Goal: Task Accomplishment & Management: Manage account settings

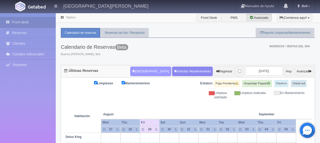
click at [139, 73] on button "[GEOGRAPHIC_DATA]" at bounding box center [150, 71] width 41 height 10
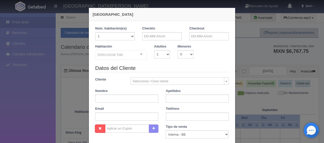
checkbox input "false"
click at [129, 97] on input "text" at bounding box center [126, 98] width 63 height 8
paste input "DAVID SALVADOR MARTINEZ PRADO"
type input "DAVID SALVADOR MARTINEZ PRADO"
click at [178, 97] on input "text" at bounding box center [197, 98] width 63 height 8
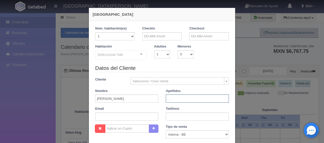
type input "."
click at [156, 55] on select "1 2 3 4 5 6 7 8 9 10" at bounding box center [162, 54] width 16 height 8
select select "2"
click at [154, 50] on select "1 2 3 4 5 6 7 8 9 10" at bounding box center [162, 54] width 16 height 8
checkbox input "false"
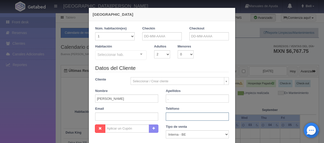
click at [175, 117] on input "text" at bounding box center [197, 116] width 63 height 8
paste input "52 618 145 3081"
type input "52 618 145 3081"
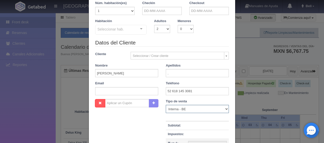
click at [173, 112] on select "Correo Electronico Interna - BE Llamada OTA Externa Otro WALK IN" at bounding box center [197, 109] width 63 height 8
select select "extota"
click at [166, 105] on select "Correo Electronico Interna - BE Llamada OTA Externa Otro WALK IN" at bounding box center [197, 109] width 63 height 8
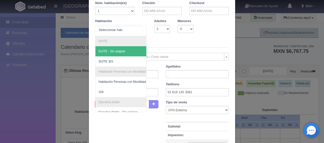
click at [134, 33] on div at bounding box center [120, 30] width 51 height 11
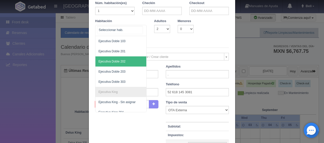
scroll to position [51, 0]
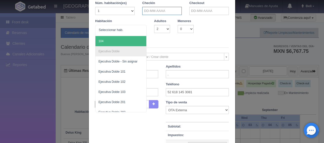
click at [150, 11] on input "text" at bounding box center [162, 11] width 40 height 8
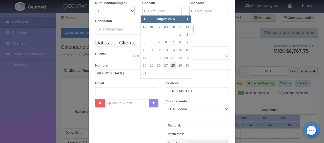
click at [175, 66] on link "28" at bounding box center [173, 65] width 7 height 7
type input "28-08-2025"
checkbox input "false"
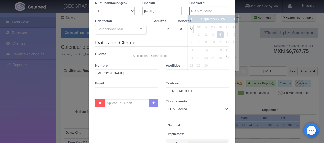
click at [191, 10] on input "text" at bounding box center [210, 11] width 40 height 8
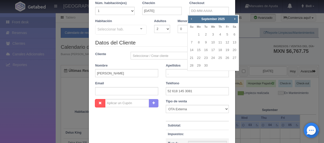
click at [192, 21] on span "Prev" at bounding box center [192, 19] width 4 height 4
click at [228, 66] on link "29" at bounding box center [227, 65] width 7 height 7
type input "29-08-2025"
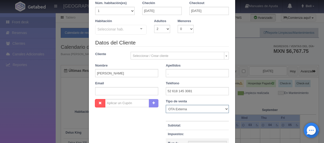
click at [185, 108] on select "Correo Electronico Interna - BE Llamada OTA Externa Otro WALK IN" at bounding box center [197, 109] width 63 height 8
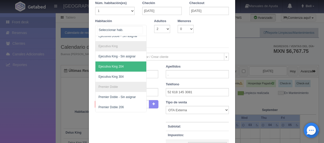
scroll to position [101, 0]
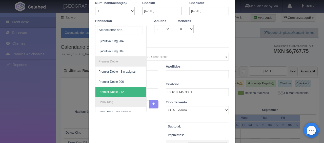
click at [112, 90] on span "Premier Doble 212" at bounding box center [111, 92] width 25 height 4
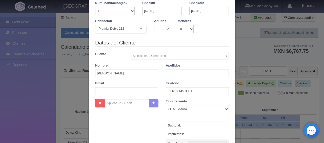
checkbox input "false"
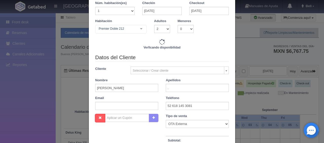
type input "1649.00"
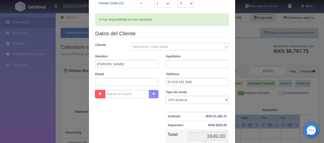
scroll to position [105, 0]
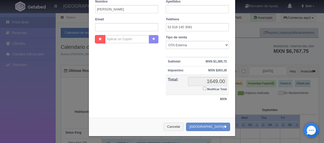
click at [203, 87] on input "Modificar Total" at bounding box center [204, 88] width 3 height 3
checkbox input "true"
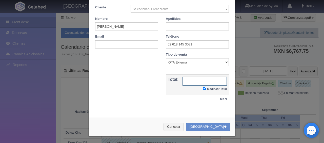
click at [197, 79] on input "text" at bounding box center [205, 81] width 44 height 9
paste input "1.651,43"
type input "1.651,43"
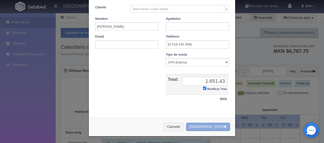
click at [207, 127] on button "[GEOGRAPHIC_DATA]" at bounding box center [208, 126] width 44 height 8
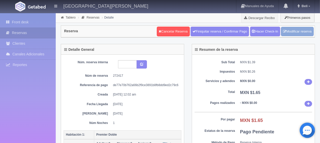
click at [302, 30] on link "Modificar reserva" at bounding box center [297, 31] width 33 height 9
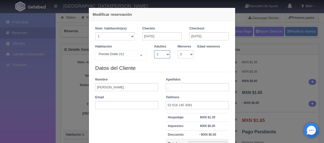
click at [165, 56] on select "1 2 3 4 5 6 7 8 9 10" at bounding box center [162, 54] width 16 height 8
click at [154, 50] on select "1 2 3 4 5 6 7 8 9 10" at bounding box center [162, 54] width 16 height 8
click at [165, 55] on select "1 2 3 4 5 6 7 8 9 10" at bounding box center [162, 54] width 16 height 8
select select "1"
click at [154, 50] on select "1 2 3 4 5 6 7 8 9 10" at bounding box center [162, 54] width 16 height 8
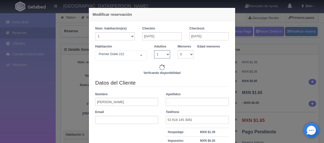
type input "1399.00"
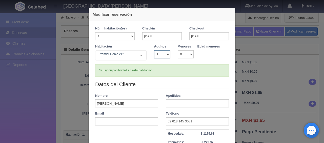
click at [161, 55] on select "1 2 3 4 5 6 7 8 9 10" at bounding box center [162, 54] width 16 height 8
select select "2"
click at [154, 50] on select "1 2 3 4 5 6 7 8 9 10" at bounding box center [162, 54] width 16 height 8
checkbox input "false"
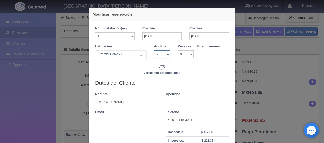
type input "1649.00"
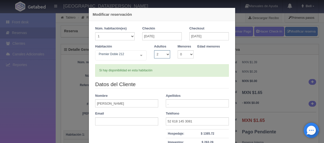
scroll to position [72, 0]
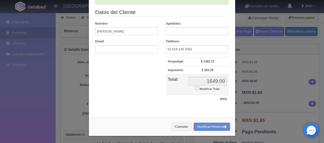
click at [200, 88] on small "Modificar Total" at bounding box center [210, 88] width 20 height 3
click at [199, 88] on input "Modificar Total" at bounding box center [197, 87] width 3 height 3
checkbox input "true"
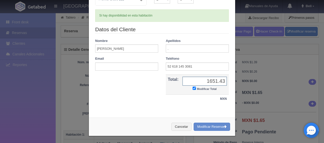
type input "1651.43"
click at [202, 122] on button "Modificar Reserva" at bounding box center [212, 126] width 36 height 8
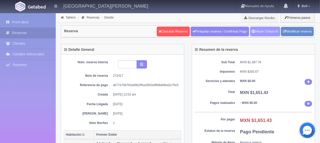
click at [261, 30] on link "Hacer Check-In" at bounding box center [265, 32] width 30 height 10
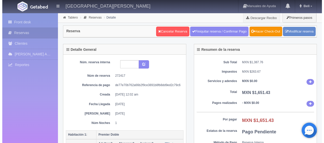
scroll to position [101, 0]
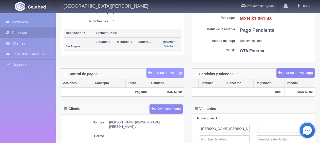
click at [157, 74] on button "Crear un nuevo pago" at bounding box center [164, 72] width 37 height 9
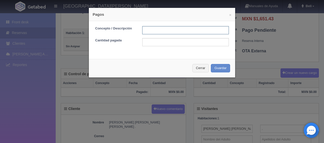
click at [148, 29] on input "text" at bounding box center [185, 30] width 87 height 8
type input "Total Tarjeta"
click at [183, 47] on div "Concepto / Descripción Total Tarjeta Cantidad pagada" at bounding box center [162, 38] width 146 height 34
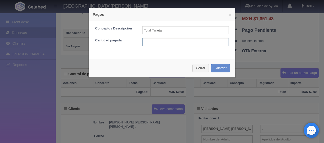
click at [182, 41] on input "text" at bounding box center [185, 42] width 87 height 8
type input "1651.43"
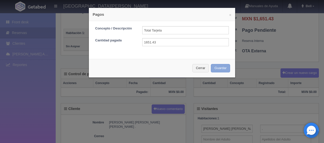
click at [221, 69] on button "Guardar" at bounding box center [220, 68] width 19 height 8
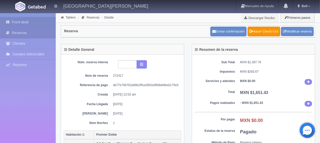
click at [15, 22] on link "Front desk" at bounding box center [28, 22] width 56 height 10
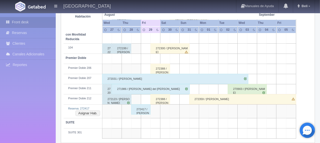
scroll to position [284, 0]
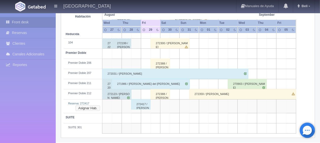
click at [89, 108] on button "Asignar Hab." at bounding box center [87, 108] width 25 height 6
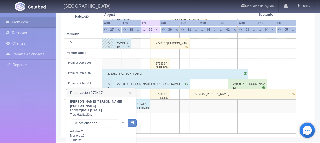
click at [118, 118] on div at bounding box center [123, 122] width 10 height 8
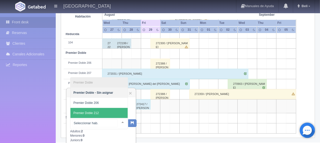
click at [108, 108] on span "Premier Doble 212" at bounding box center [98, 113] width 57 height 10
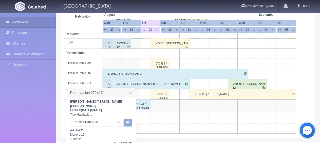
click at [131, 119] on button "button" at bounding box center [128, 123] width 8 height 8
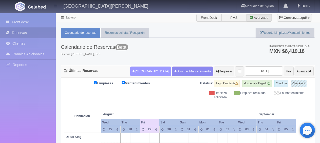
click at [140, 71] on button "[GEOGRAPHIC_DATA]" at bounding box center [150, 71] width 41 height 10
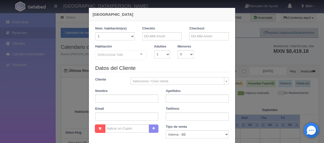
checkbox input "false"
click at [162, 40] on div "Checkin" at bounding box center [162, 35] width 47 height 18
click at [163, 39] on input "text" at bounding box center [162, 36] width 40 height 8
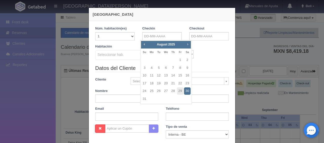
click at [185, 44] on link "Next" at bounding box center [188, 44] width 6 height 6
click at [187, 59] on link "3" at bounding box center [187, 59] width 7 height 7
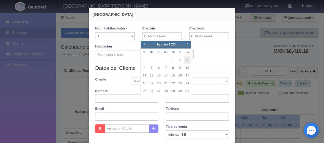
type input "[DATE]"
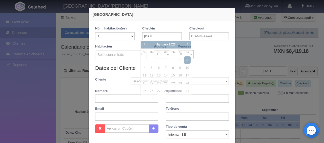
checkbox input "false"
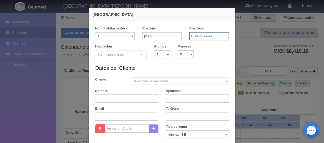
click at [199, 37] on input "text" at bounding box center [210, 36] width 40 height 8
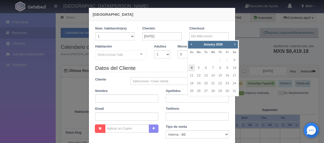
click at [191, 66] on link "4" at bounding box center [191, 67] width 7 height 7
type input "[DATE]"
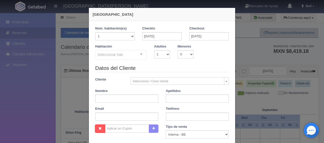
checkbox input "false"
